Goal: Task Accomplishment & Management: Manage account settings

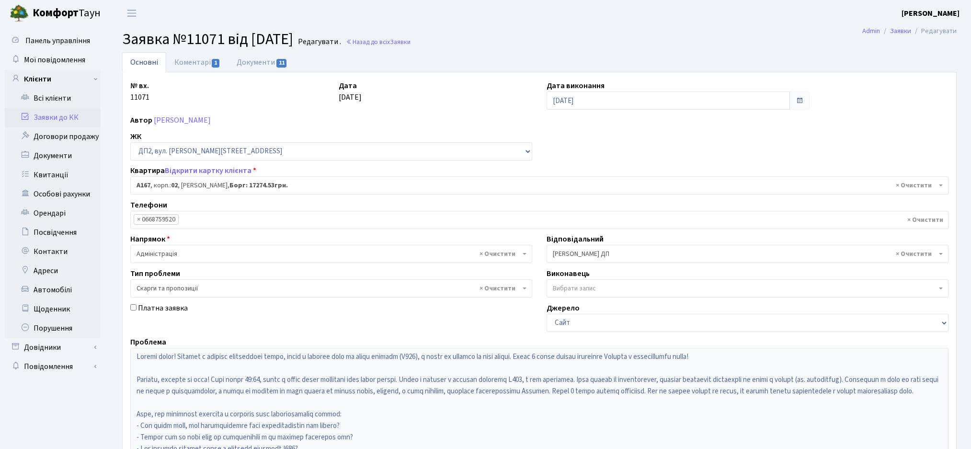
select select "31063"
select select "55"
click at [48, 120] on link "Заявки до КК" at bounding box center [53, 117] width 96 height 19
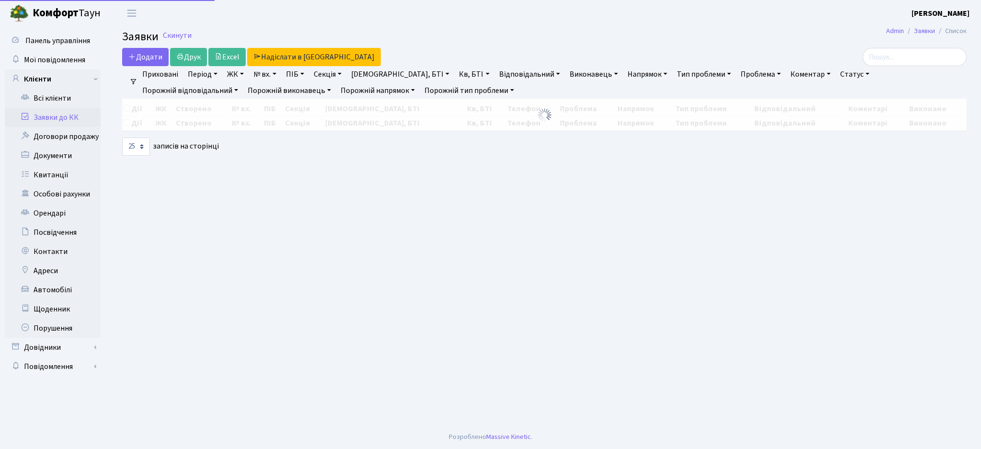
select select "25"
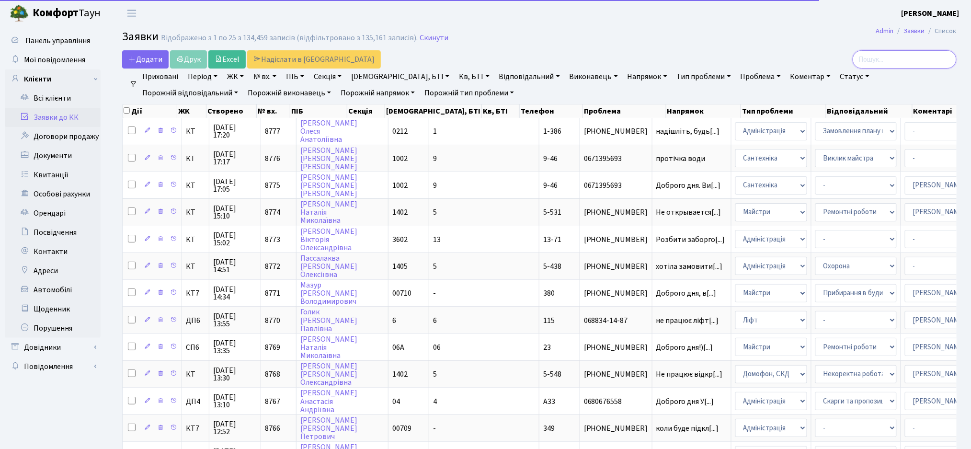
drag, startPoint x: 942, startPoint y: 55, endPoint x: 790, endPoint y: 54, distance: 151.9
click at [790, 54] on div at bounding box center [822, 59] width 269 height 18
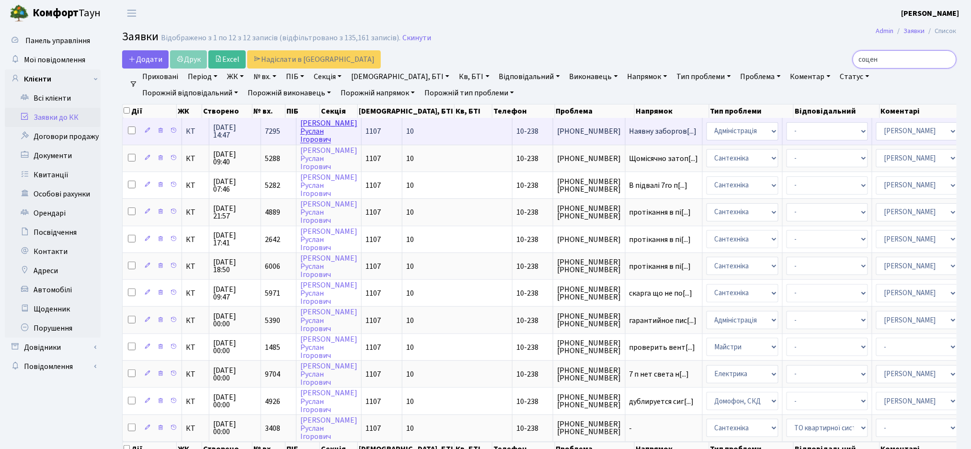
type input "соцен"
click at [316, 137] on link "Соценко Руслан Ігорович" at bounding box center [328, 131] width 57 height 27
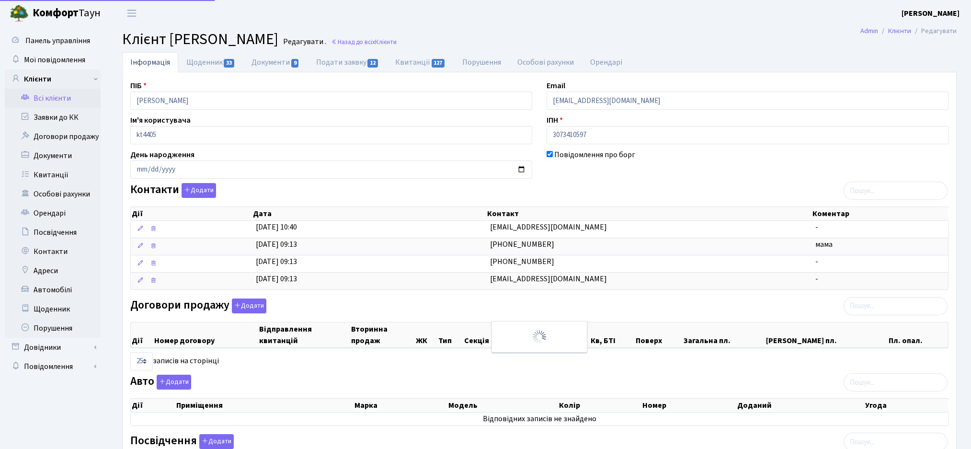
select select "25"
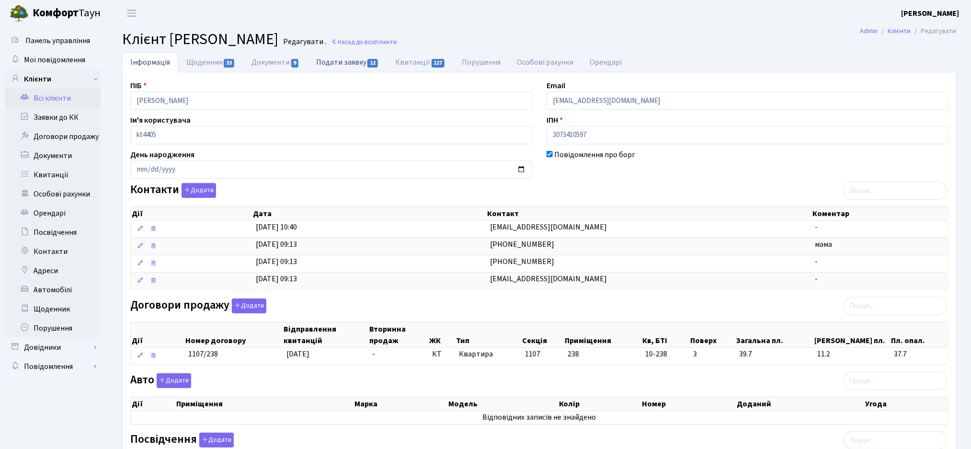
click at [345, 65] on link "Подати заявку 12" at bounding box center [347, 62] width 79 height 20
select select "25"
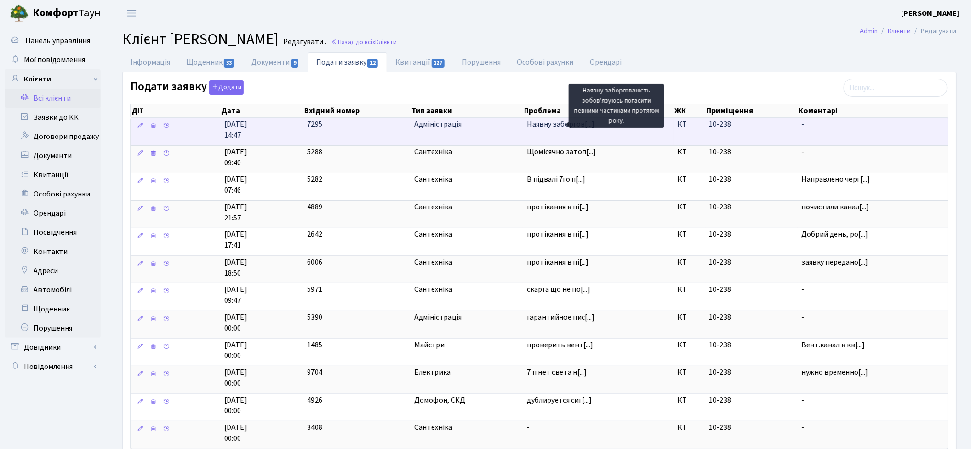
click at [540, 128] on span "Наявну заборгов[...]" at bounding box center [561, 124] width 68 height 11
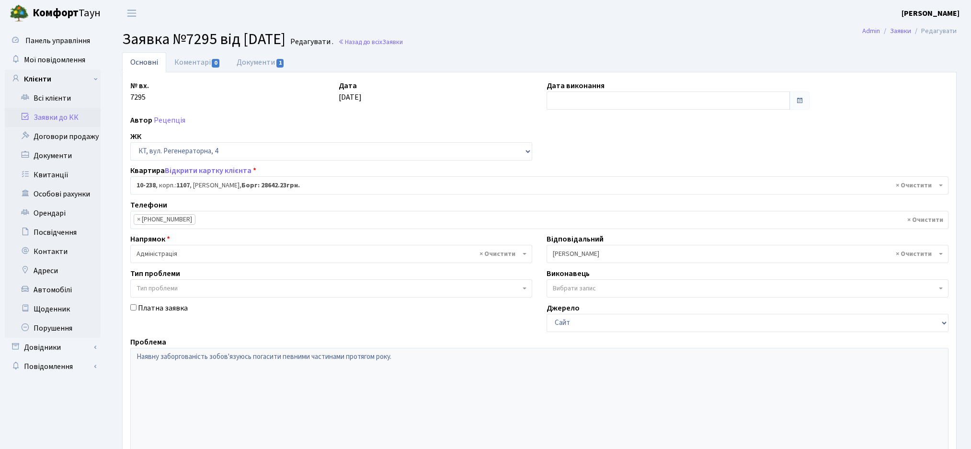
select select "6807"
click at [211, 59] on link "Коментарі 0" at bounding box center [197, 62] width 62 height 20
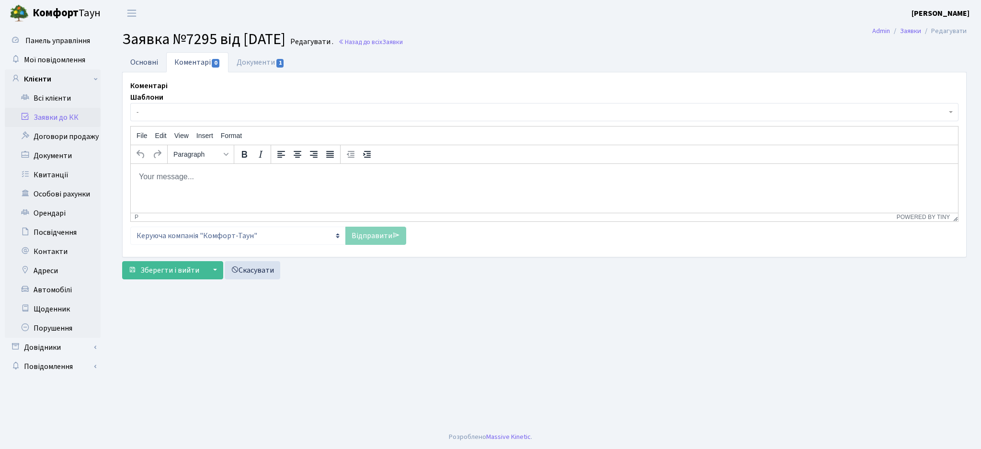
click at [143, 65] on link "Основні" at bounding box center [144, 62] width 44 height 20
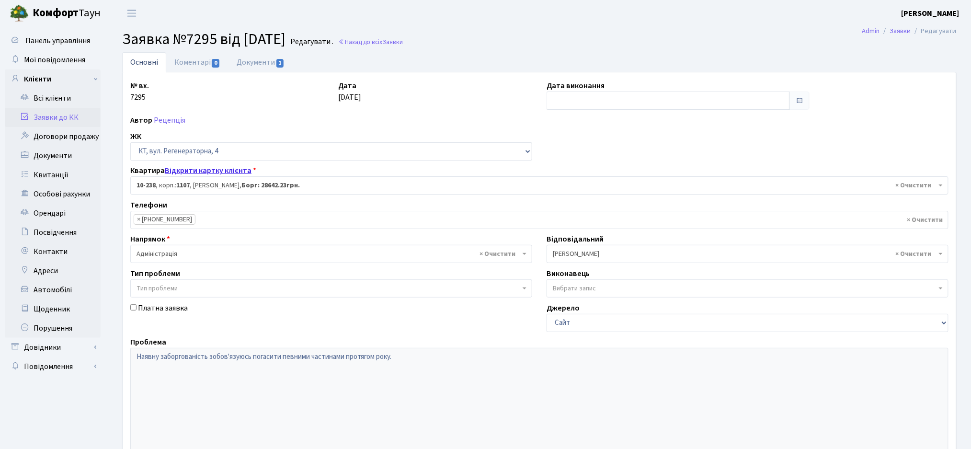
click at [224, 172] on link "Відкрити картку клієнта" at bounding box center [208, 170] width 87 height 11
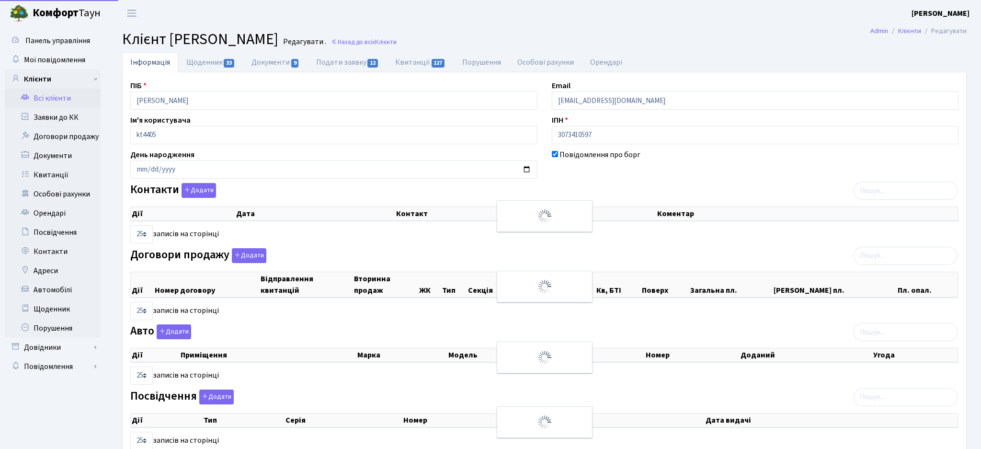
select select "25"
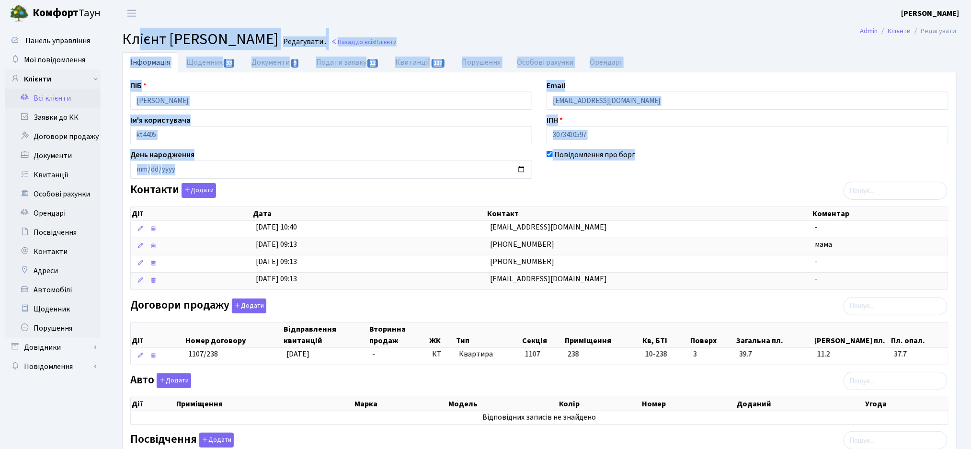
drag, startPoint x: 579, startPoint y: 175, endPoint x: 136, endPoint y: 45, distance: 461.3
click at [136, 45] on main "Admin Клієнти Редагувати Клієнт [PERSON_NAME] . Назад до всіх Клієнти Інформаці…" at bounding box center [539, 318] width 863 height 585
click at [140, 39] on span "Клієнт [PERSON_NAME]" at bounding box center [200, 39] width 156 height 22
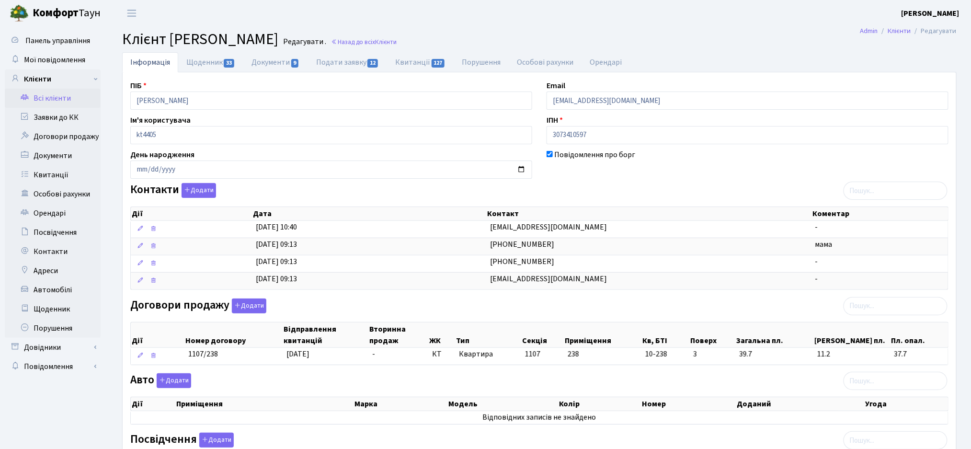
drag, startPoint x: 123, startPoint y: 35, endPoint x: 581, endPoint y: 186, distance: 481.6
click at [581, 186] on main "Admin Клієнти Редагувати Клієнт Соценко Руслан Ігорович Редагувати . Назад до в…" at bounding box center [539, 318] width 863 height 585
click at [603, 196] on div "Контакти Додати Дії Дата Контакт Коментар Дії Дата Контакт Коментар" at bounding box center [539, 238] width 833 height 111
click at [206, 58] on link "Щоденник 33" at bounding box center [210, 62] width 65 height 20
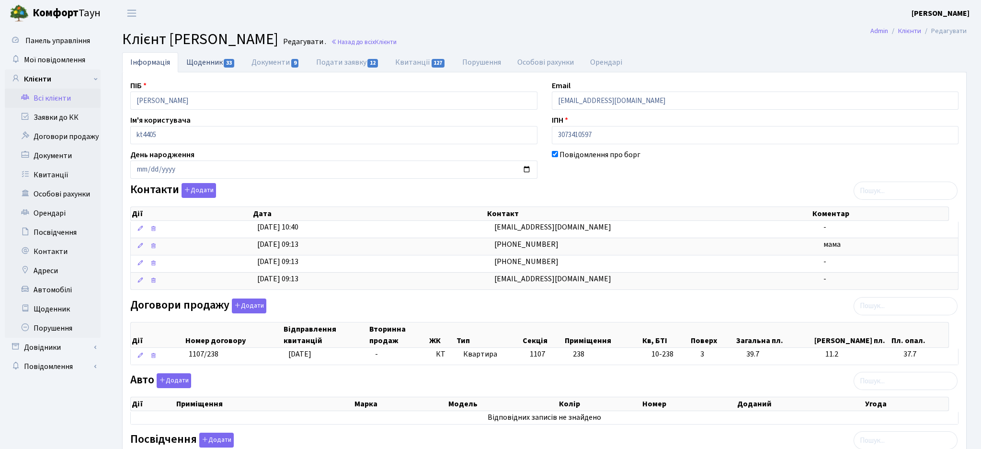
select select "25"
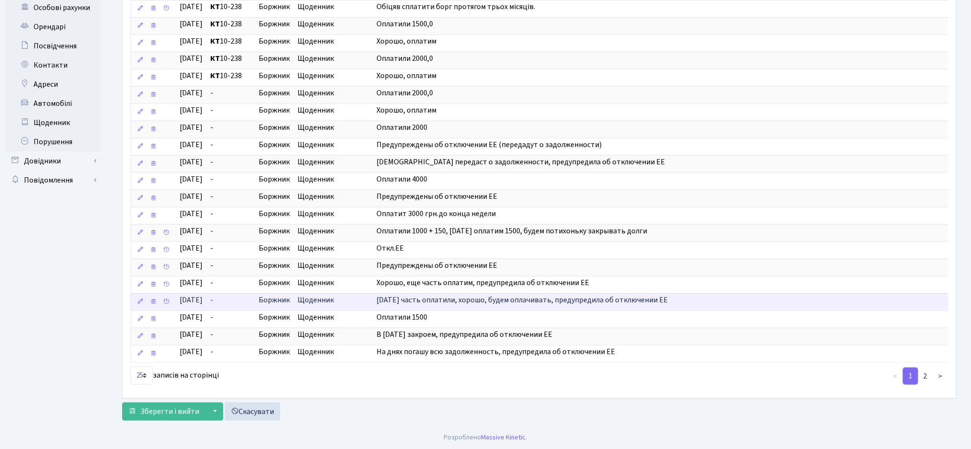
scroll to position [198, 0]
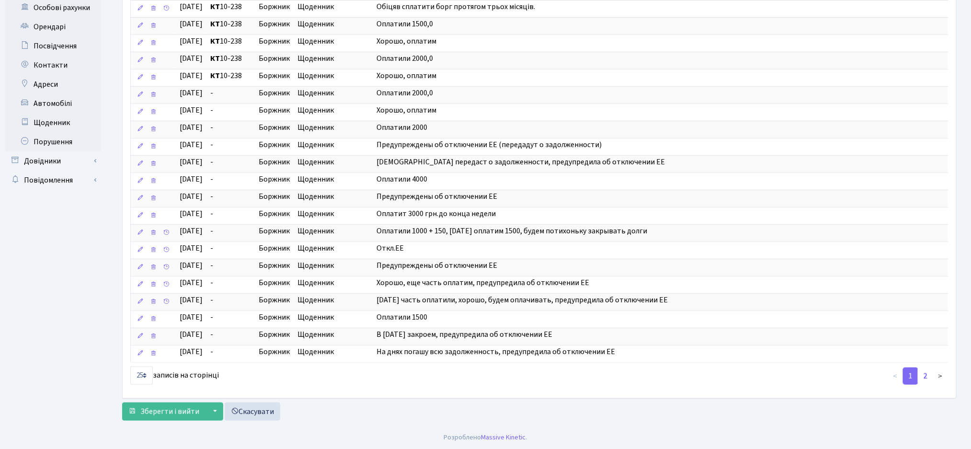
click at [926, 379] on link "2" at bounding box center [925, 375] width 15 height 17
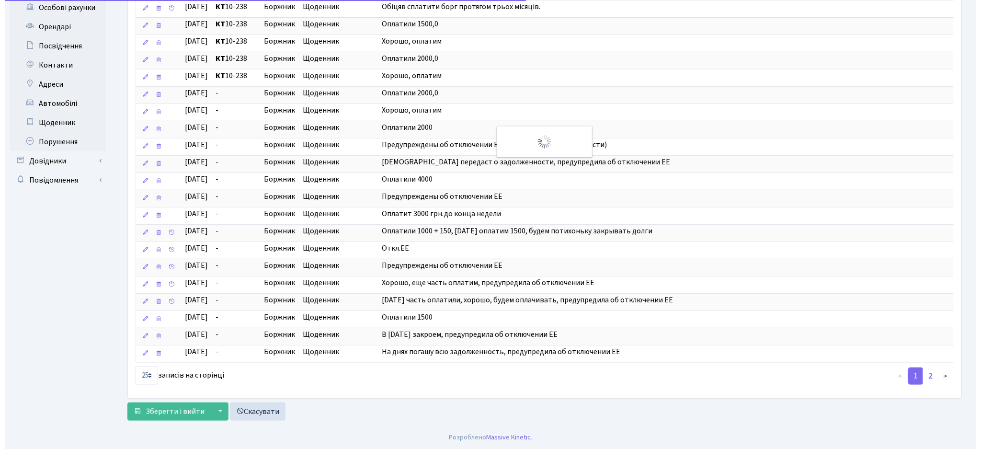
scroll to position [0, 0]
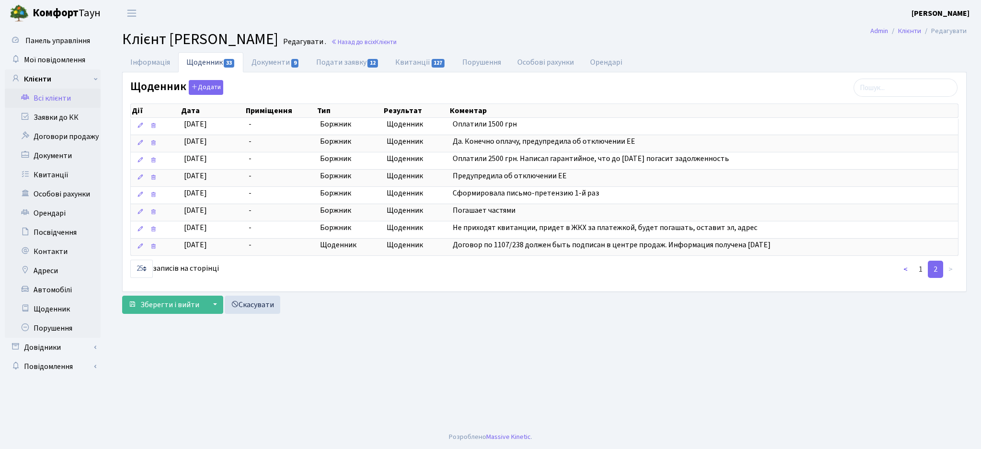
click at [905, 269] on link "<" at bounding box center [906, 269] width 16 height 17
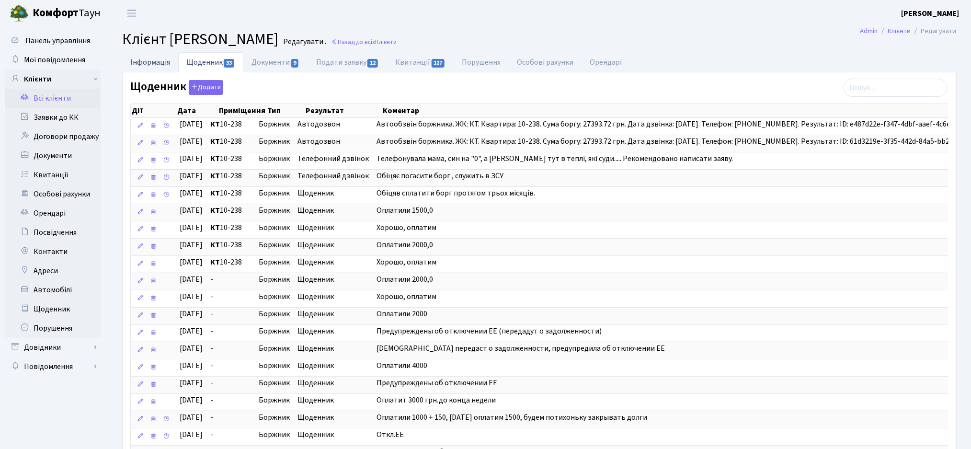
click at [152, 61] on link "Інформація" at bounding box center [150, 62] width 56 height 20
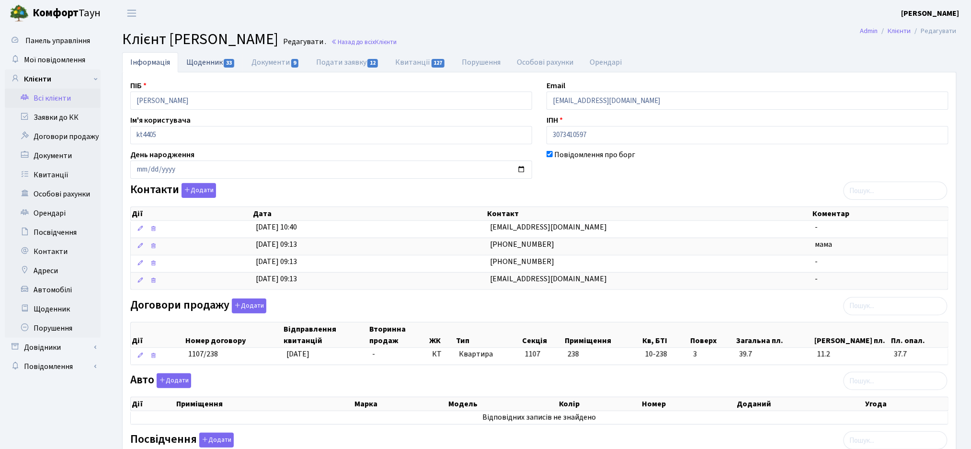
click at [226, 66] on span "33" at bounding box center [229, 63] width 11 height 9
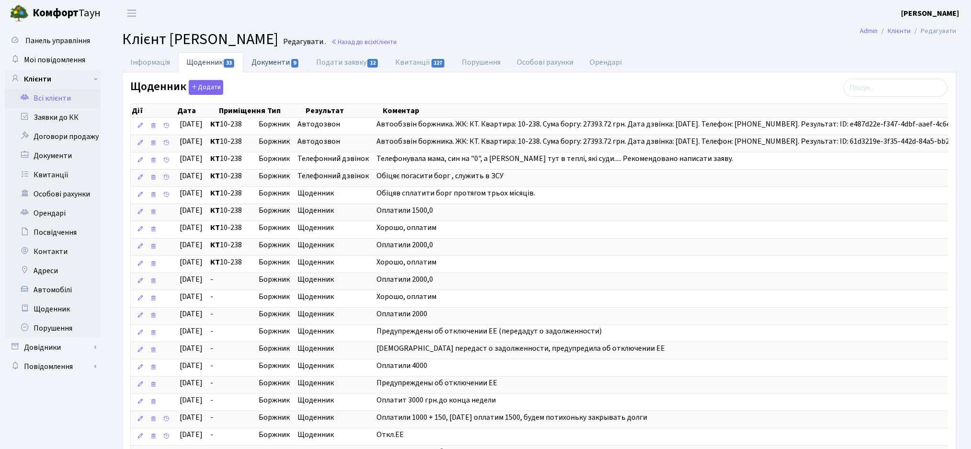
click at [283, 66] on link "Документи 9" at bounding box center [275, 62] width 64 height 20
select select "25"
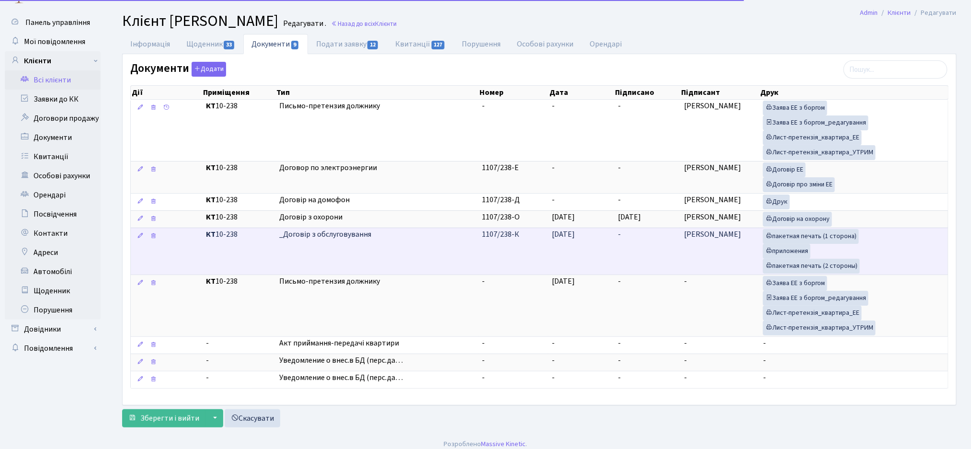
scroll to position [26, 0]
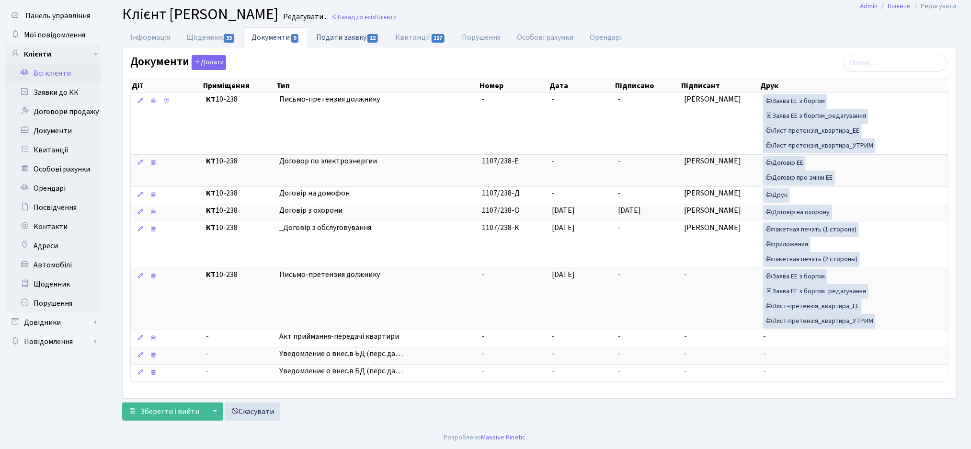
click at [358, 34] on link "Подати заявку 12" at bounding box center [347, 37] width 79 height 20
select select "25"
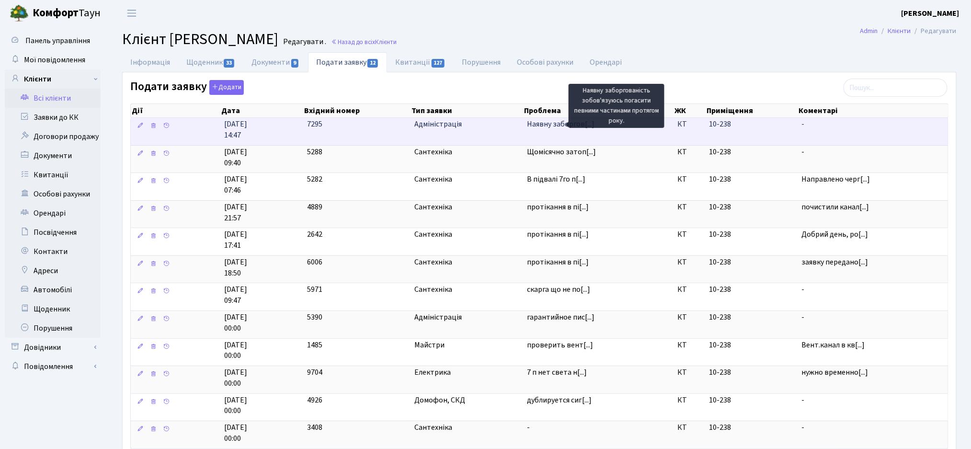
click at [554, 127] on span "Наявну заборгов[...]" at bounding box center [561, 124] width 68 height 11
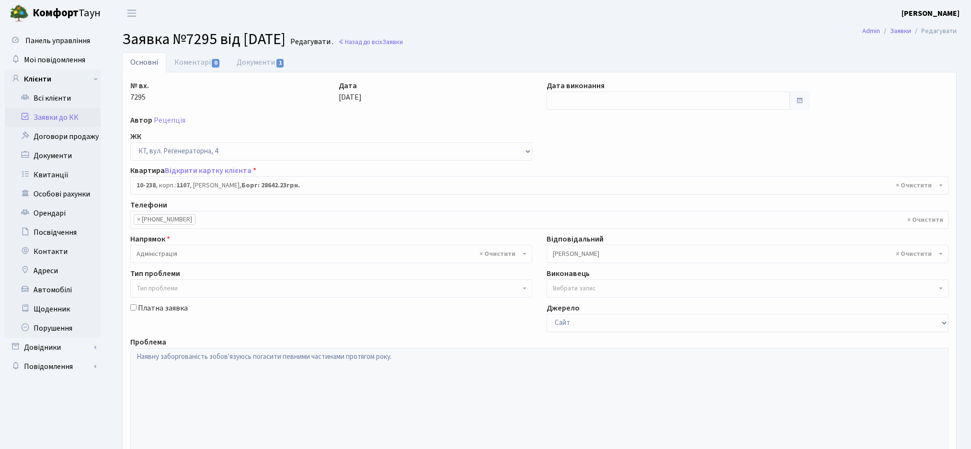
select select "6807"
